Goal: Task Accomplishment & Management: Complete application form

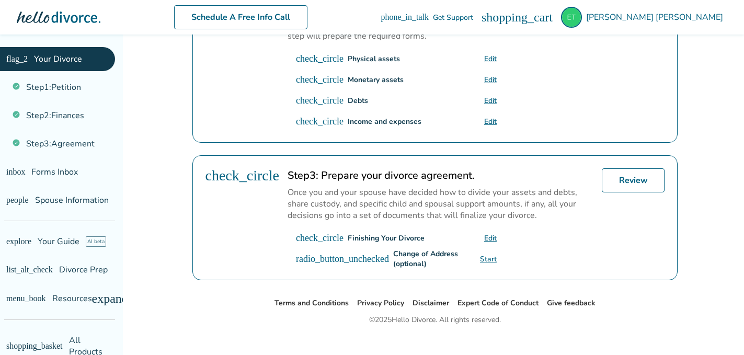
scroll to position [400, 0]
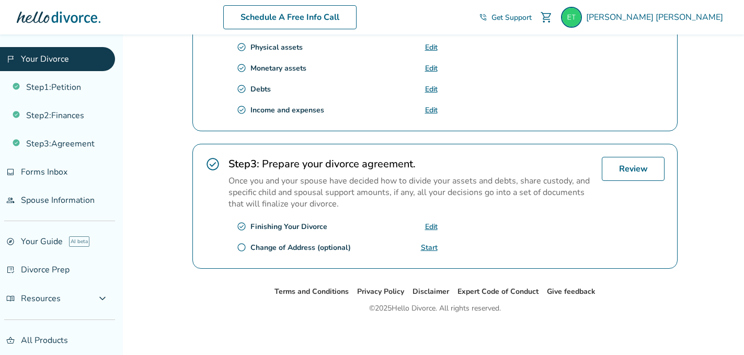
click at [426, 222] on link "Edit" at bounding box center [431, 227] width 13 height 10
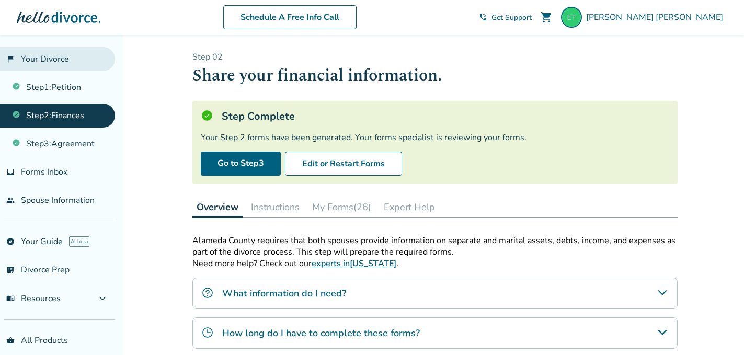
click at [53, 63] on link "flag_2 Your Divorce" at bounding box center [57, 59] width 115 height 24
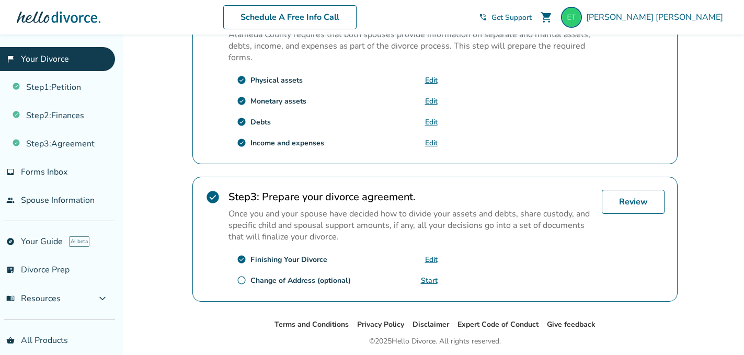
scroll to position [400, 0]
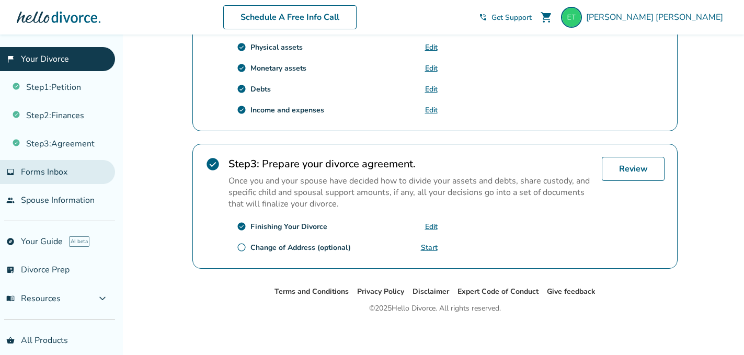
click at [56, 170] on span "Forms Inbox" at bounding box center [44, 171] width 47 height 11
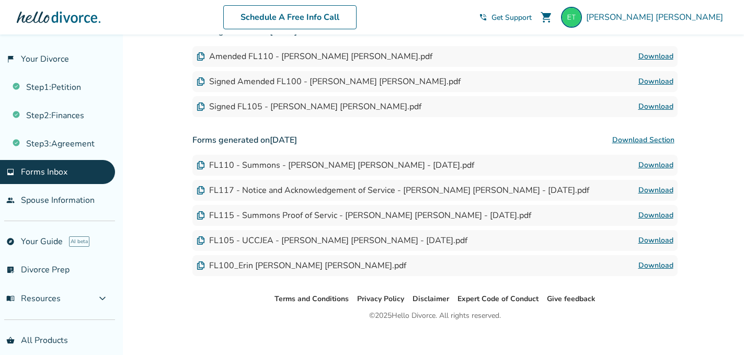
scroll to position [452, 0]
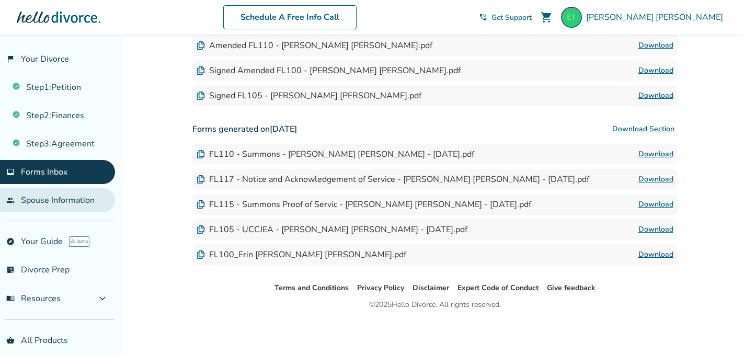
click at [27, 200] on link "people Spouse Information" at bounding box center [57, 200] width 115 height 24
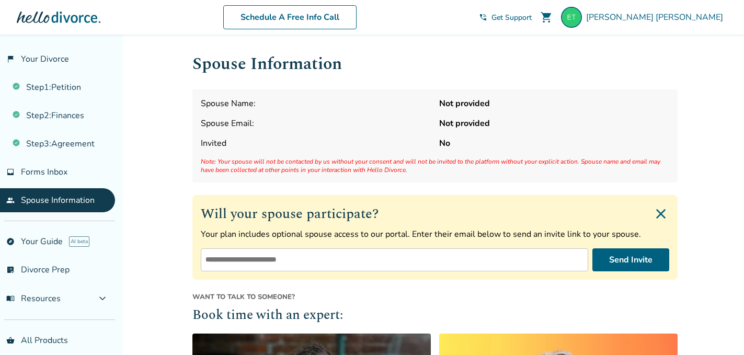
click at [662, 211] on img "Close invite form" at bounding box center [660, 213] width 17 height 17
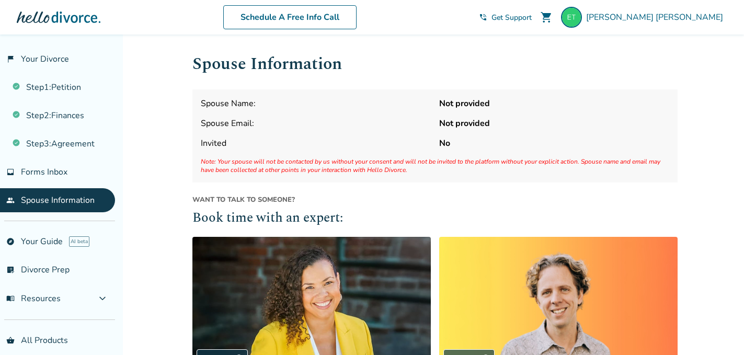
click at [264, 106] on span "Spouse Name:" at bounding box center [316, 103] width 230 height 11
click at [476, 104] on strong "Not provided" at bounding box center [554, 103] width 230 height 11
click at [38, 262] on link "list_alt_check Divorce Prep" at bounding box center [57, 270] width 115 height 24
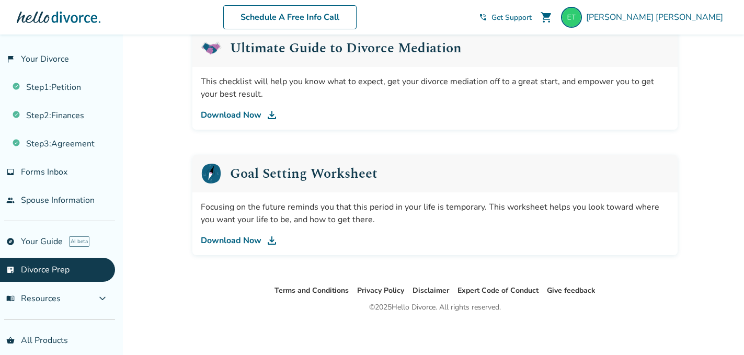
scroll to position [667, 0]
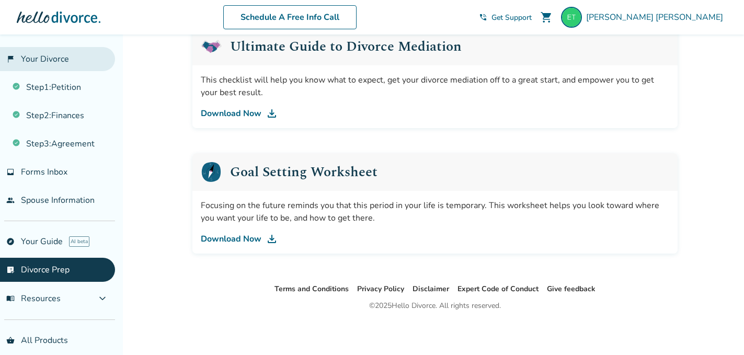
click at [47, 59] on link "flag_2 Your Divorce" at bounding box center [57, 59] width 115 height 24
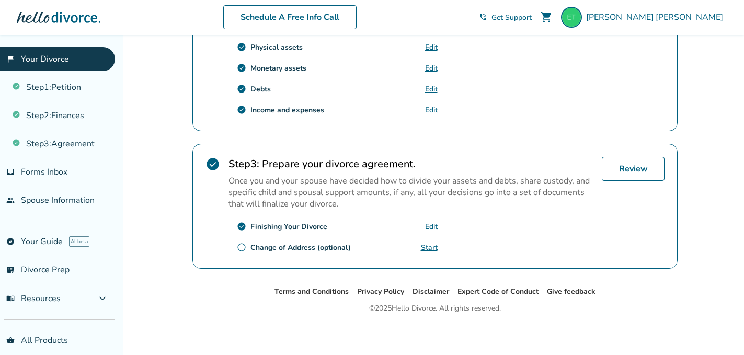
scroll to position [400, 0]
click at [651, 172] on link "Review" at bounding box center [633, 169] width 63 height 24
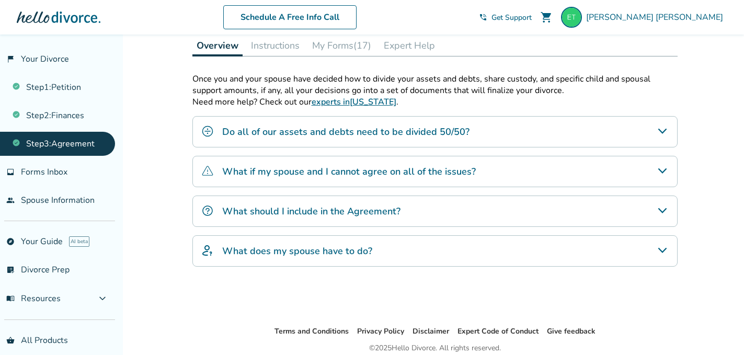
scroll to position [185, 0]
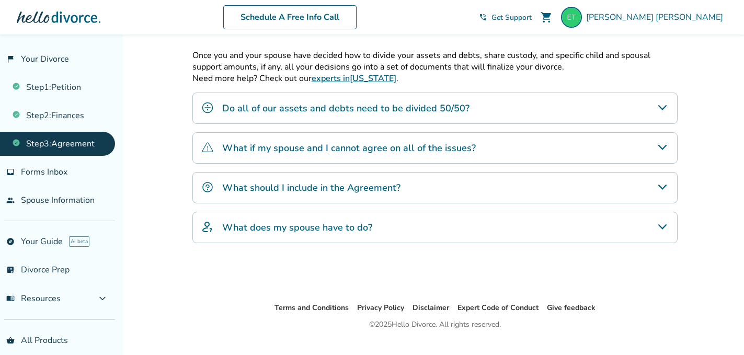
click at [666, 149] on icon "What if my spouse and I cannot agree on all of the issues?" at bounding box center [662, 147] width 13 height 13
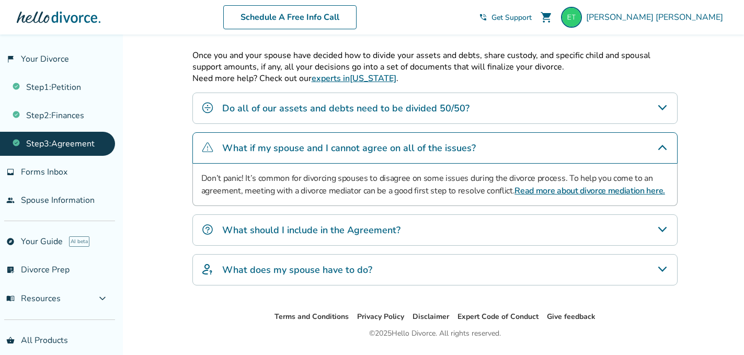
click at [664, 147] on icon "What if my spouse and I cannot agree on all of the issues?" at bounding box center [662, 147] width 8 height 5
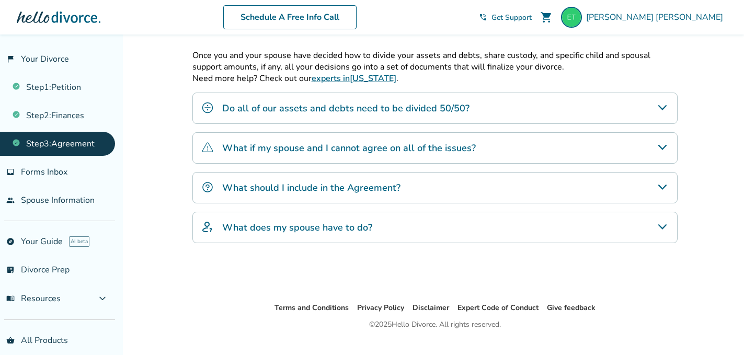
click at [661, 185] on icon "What should I include in the Agreement?" at bounding box center [662, 187] width 13 height 13
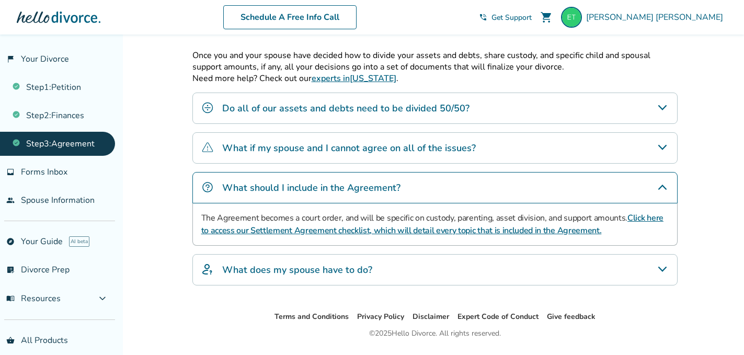
click at [661, 184] on icon "What should I include in the Agreement?" at bounding box center [662, 186] width 8 height 5
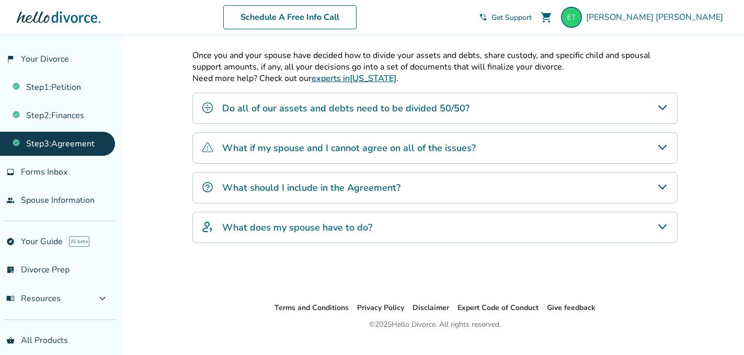
click at [665, 226] on icon "What does my spouse have to do?" at bounding box center [662, 227] width 13 height 13
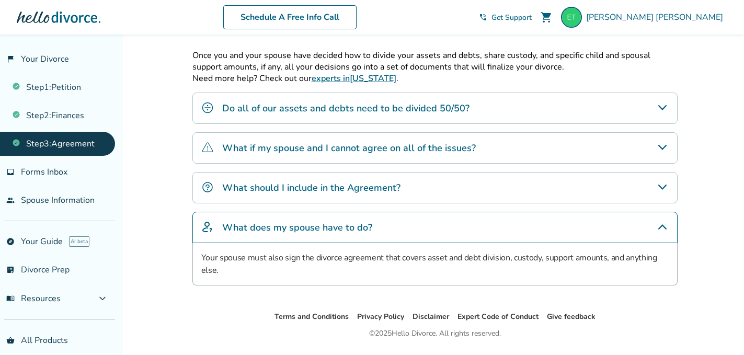
click at [664, 225] on icon "What does my spouse have to do?" at bounding box center [662, 227] width 13 height 13
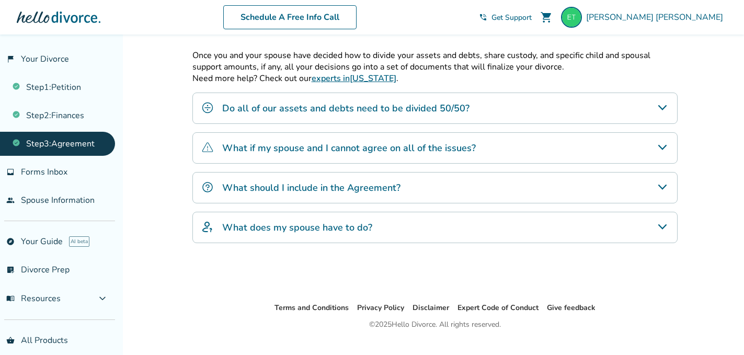
click at [669, 105] on div "Do all of our assets and debts need to be divided 50/50?" at bounding box center [434, 108] width 485 height 31
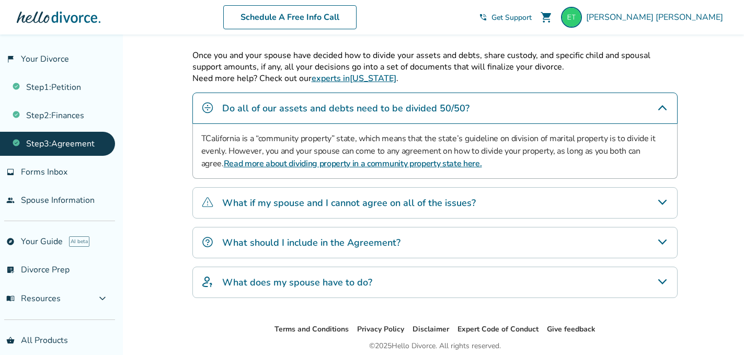
click at [664, 105] on icon "Do all of our assets and debts need to be divided 50/50?" at bounding box center [662, 107] width 13 height 13
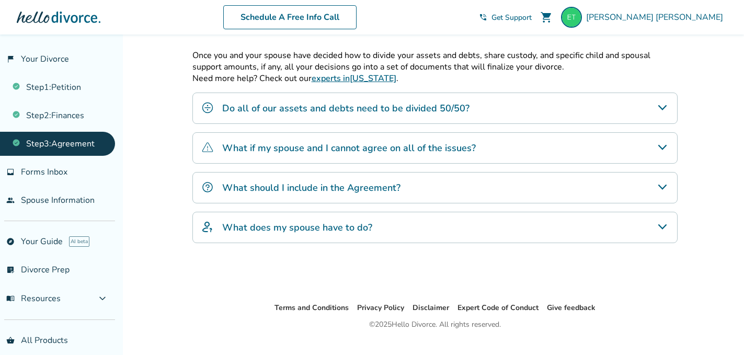
click at [661, 145] on icon "What if my spouse and I cannot agree on all of the issues?" at bounding box center [662, 147] width 13 height 13
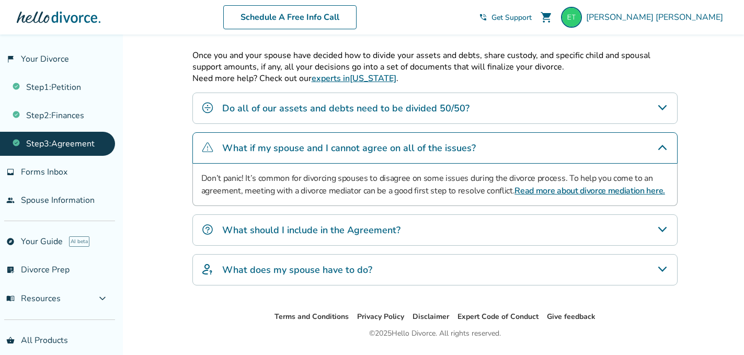
click at [661, 145] on icon "What if my spouse and I cannot agree on all of the issues?" at bounding box center [662, 147] width 13 height 13
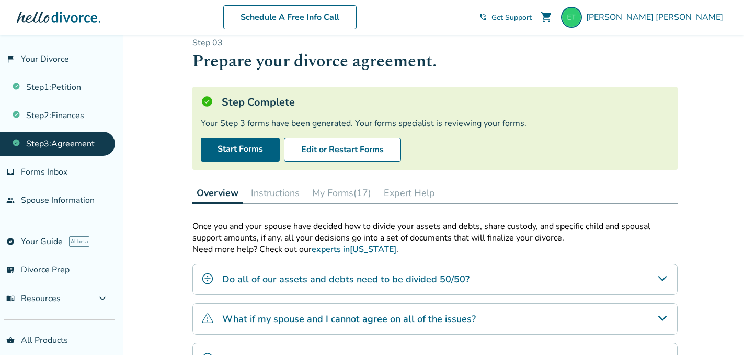
scroll to position [0, 0]
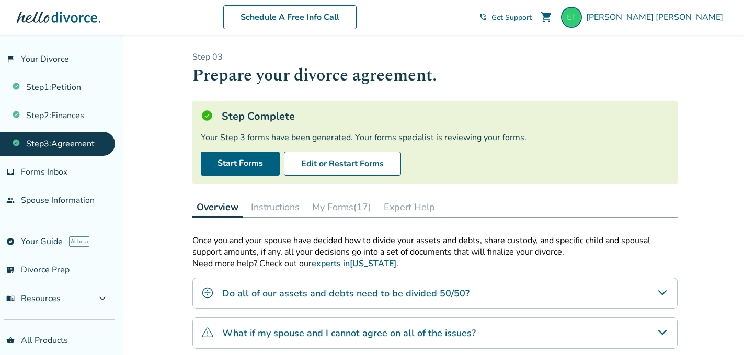
click at [279, 207] on button "Instructions" at bounding box center [275, 207] width 57 height 21
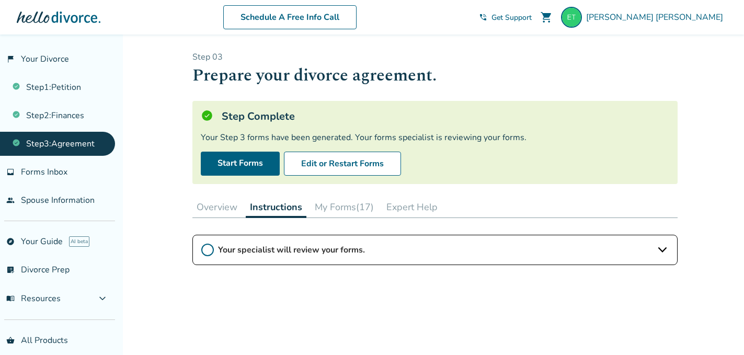
click at [657, 248] on icon at bounding box center [662, 250] width 13 height 13
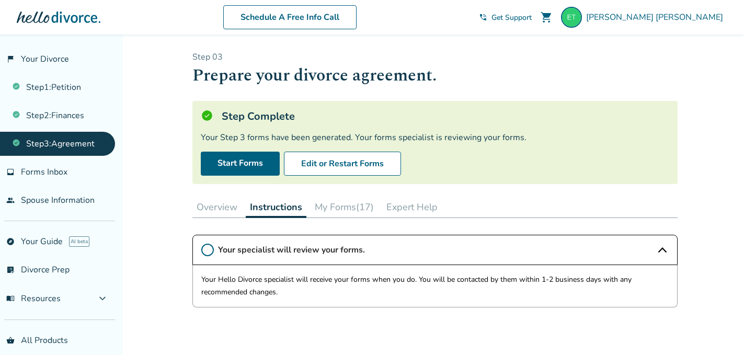
click at [356, 203] on button "My Forms (17)" at bounding box center [343, 207] width 67 height 21
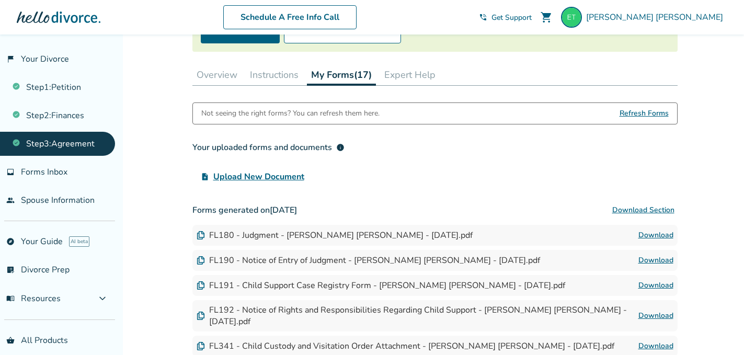
scroll to position [45, 0]
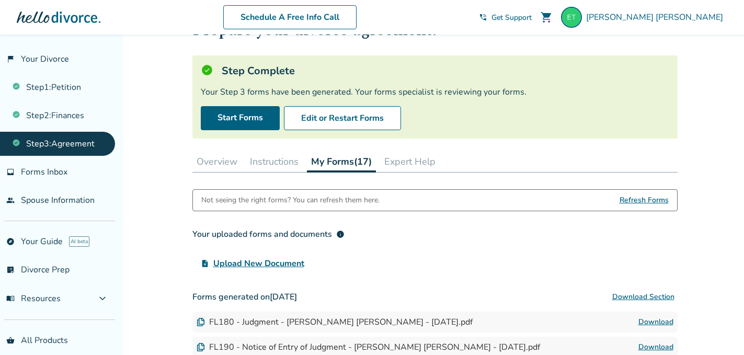
click at [658, 200] on span "Refresh Forms" at bounding box center [643, 200] width 49 height 21
click at [418, 158] on button "Expert Help" at bounding box center [410, 161] width 60 height 21
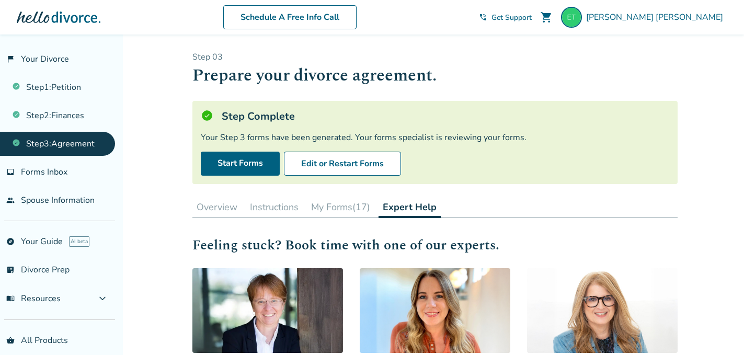
click at [342, 211] on button "My Forms (17)" at bounding box center [340, 207] width 67 height 21
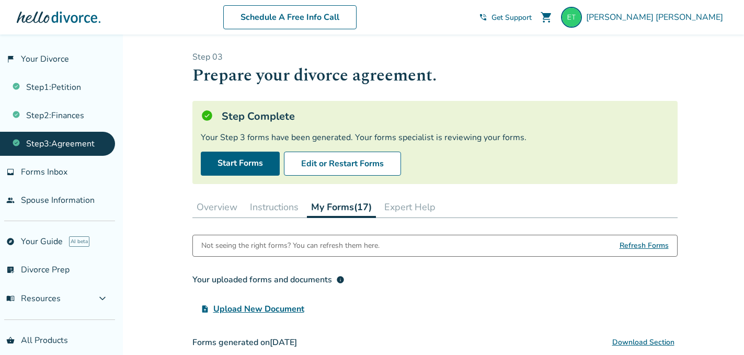
click at [210, 202] on button "Overview" at bounding box center [216, 207] width 49 height 21
